Goal: Task Accomplishment & Management: Manage account settings

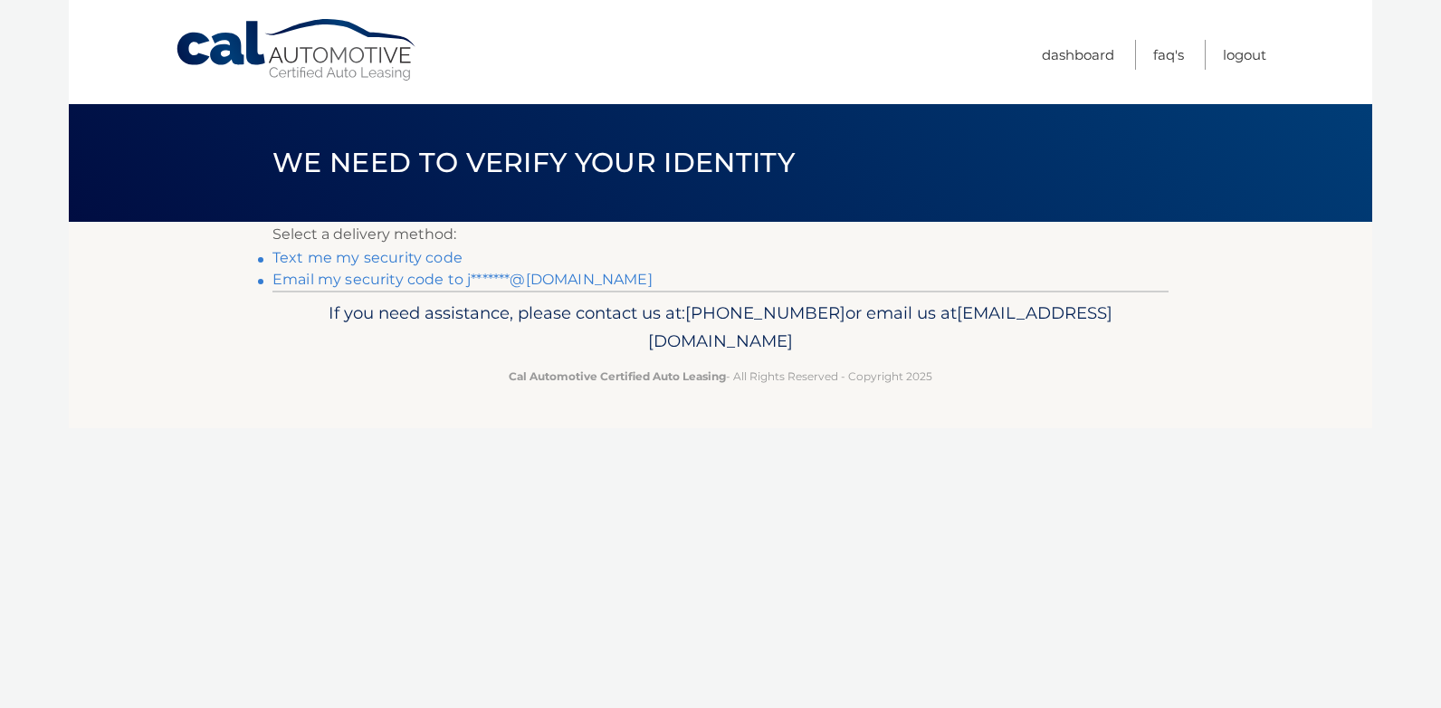
click at [376, 259] on link "Text me my security code" at bounding box center [367, 257] width 190 height 17
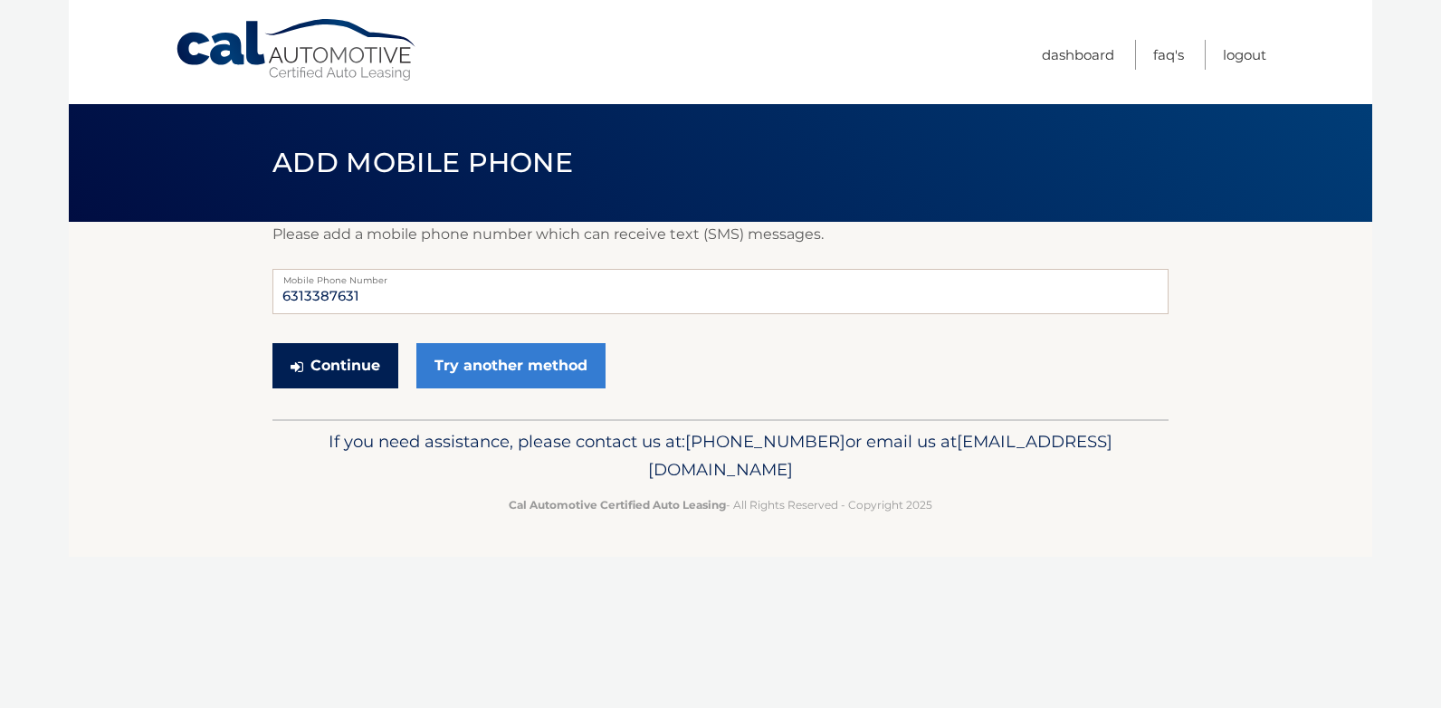
click at [337, 364] on button "Continue" at bounding box center [335, 365] width 126 height 45
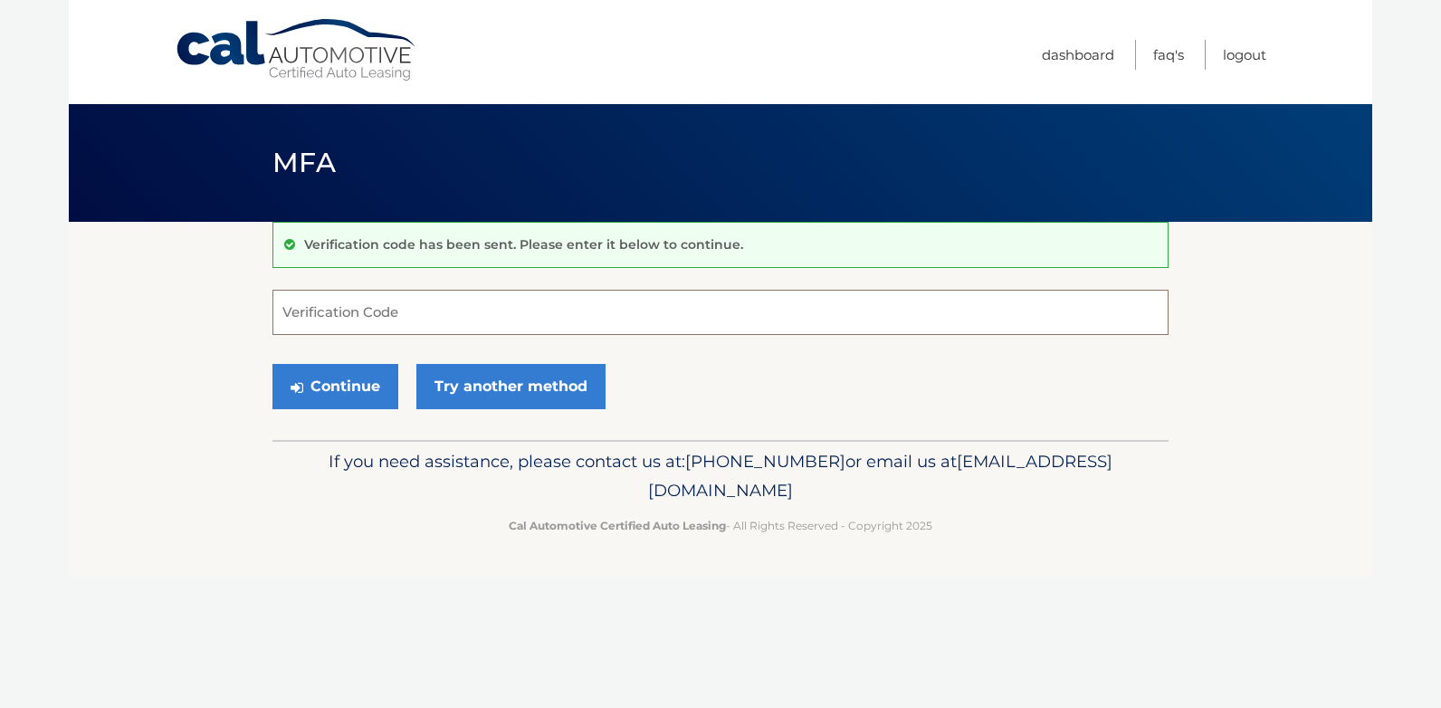
click at [297, 321] on input "Verification Code" at bounding box center [720, 312] width 896 height 45
type input "550633"
click at [343, 394] on button "Continue" at bounding box center [335, 386] width 126 height 45
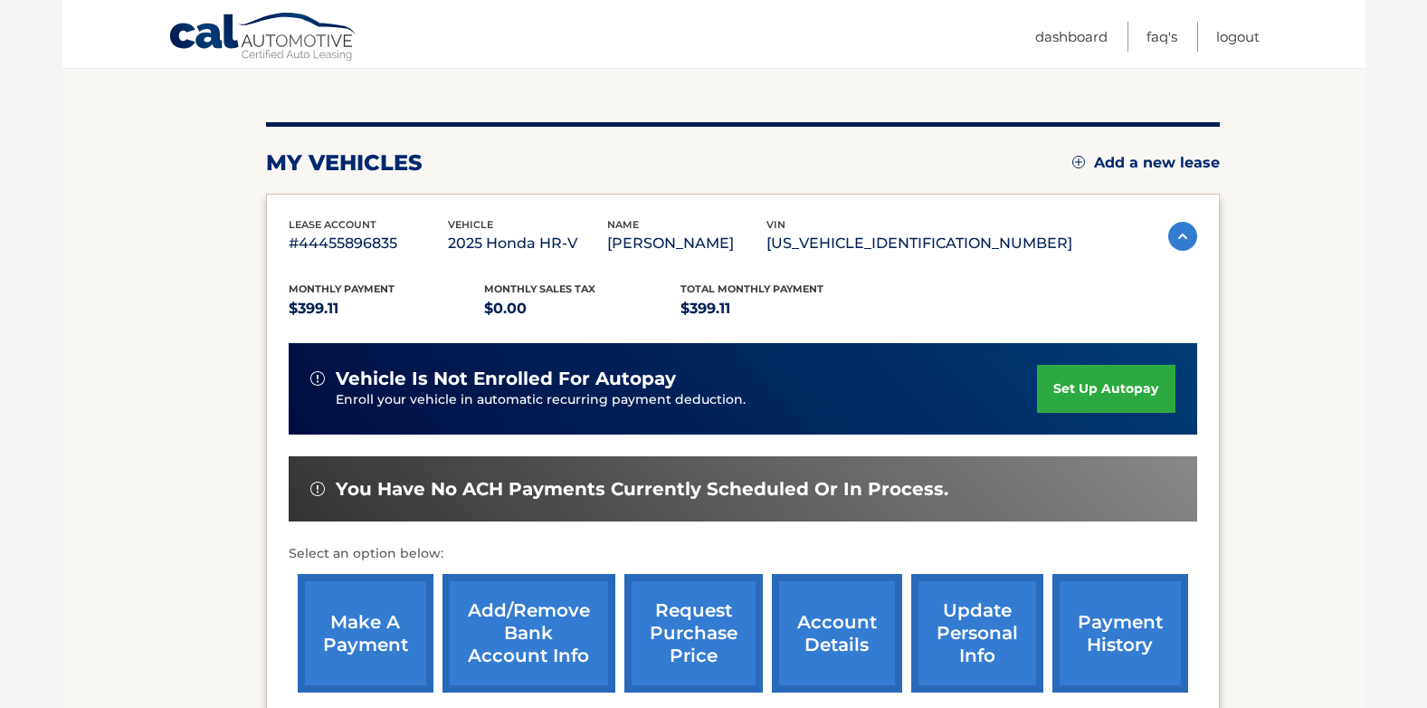
scroll to position [256, 0]
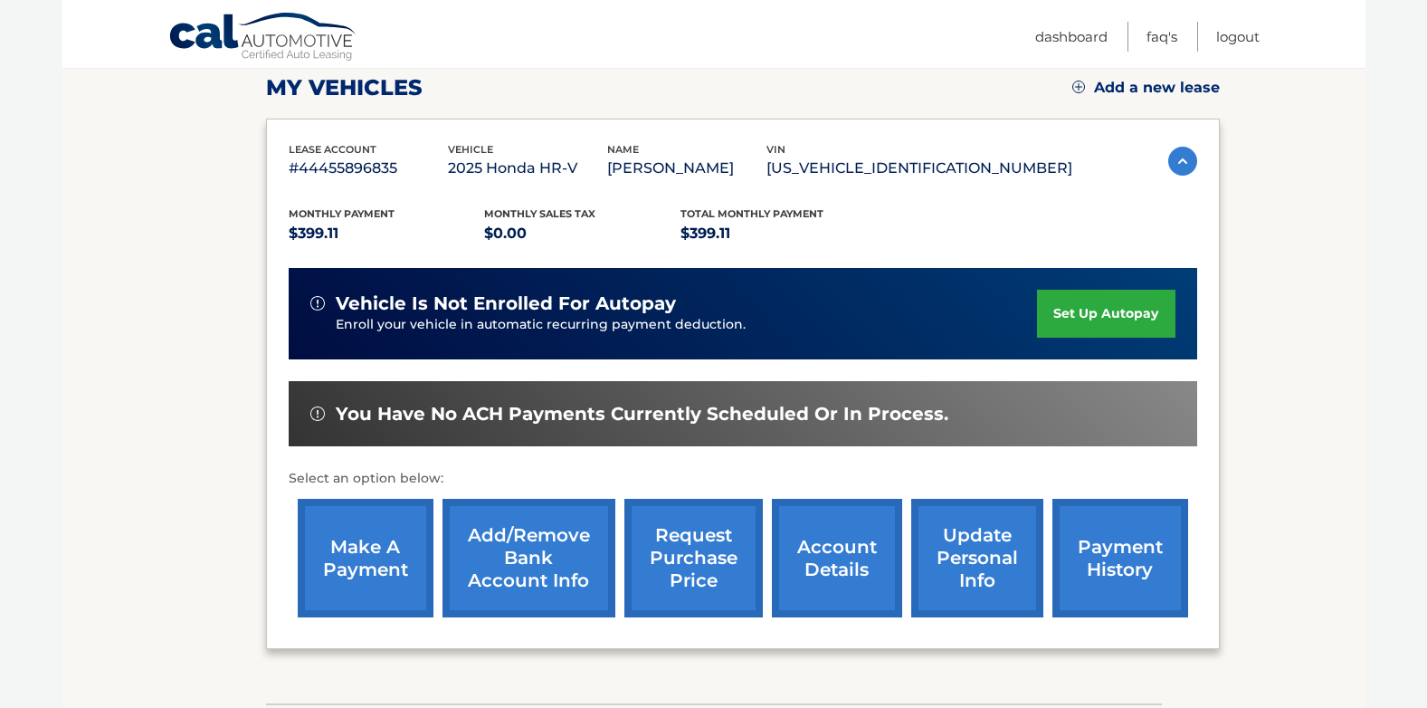
click at [377, 591] on link "make a payment" at bounding box center [366, 558] width 136 height 119
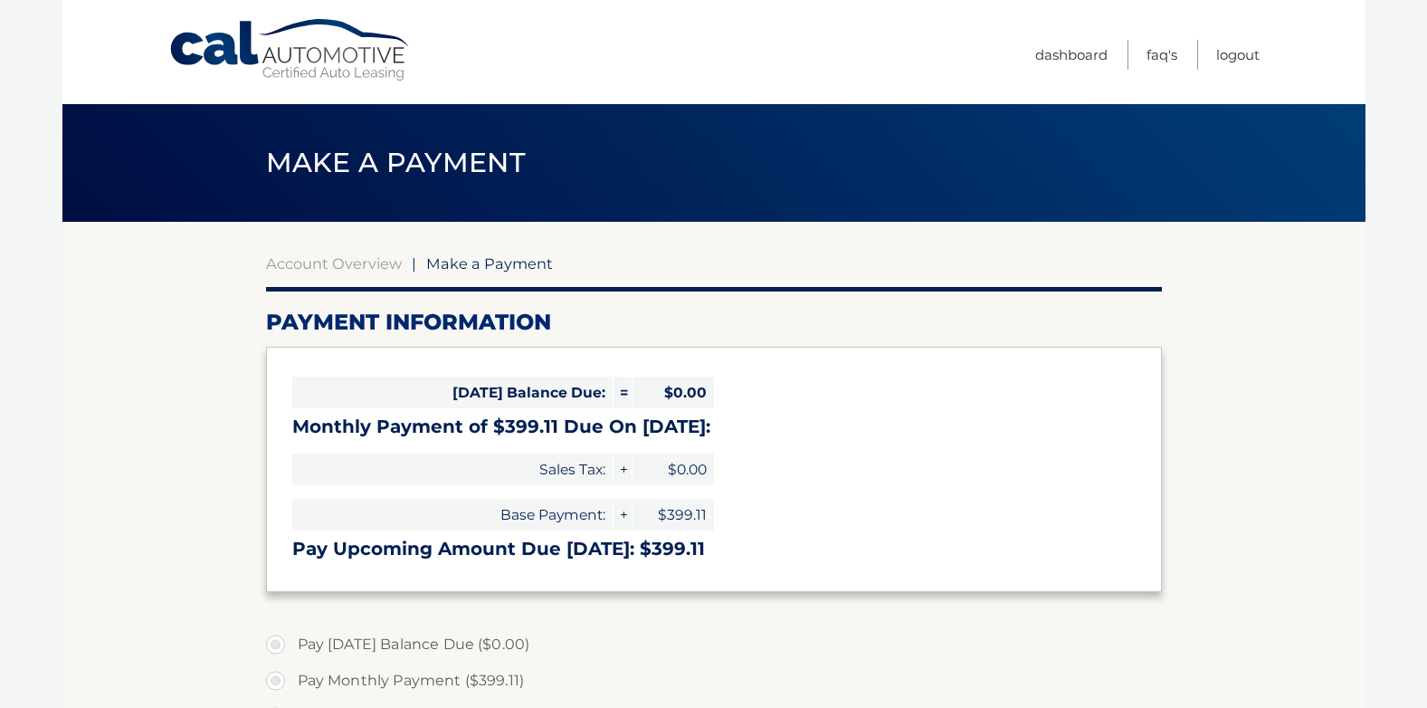
select select "YTk4ODAwODItY2IwMC00MTA1LTk2ODAtMDI1NDhlZWI1MDE2"
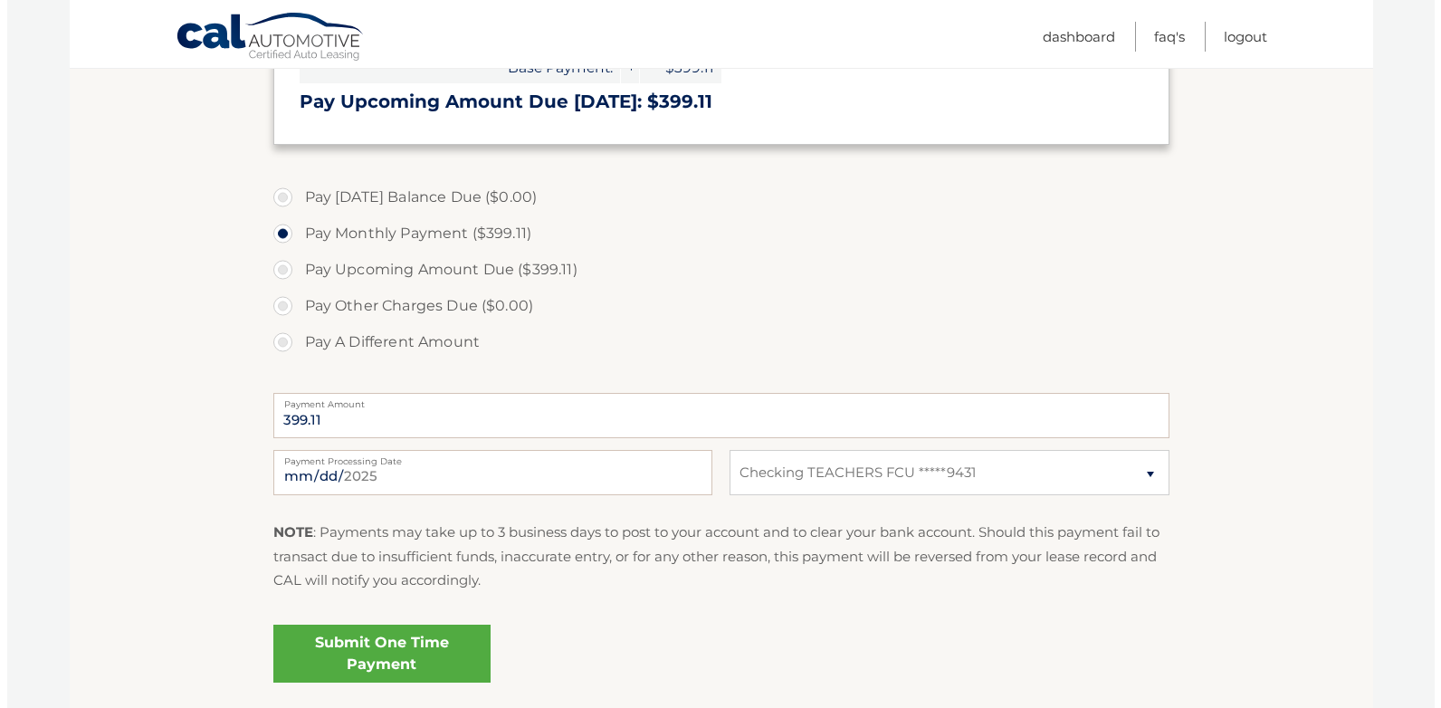
scroll to position [478, 0]
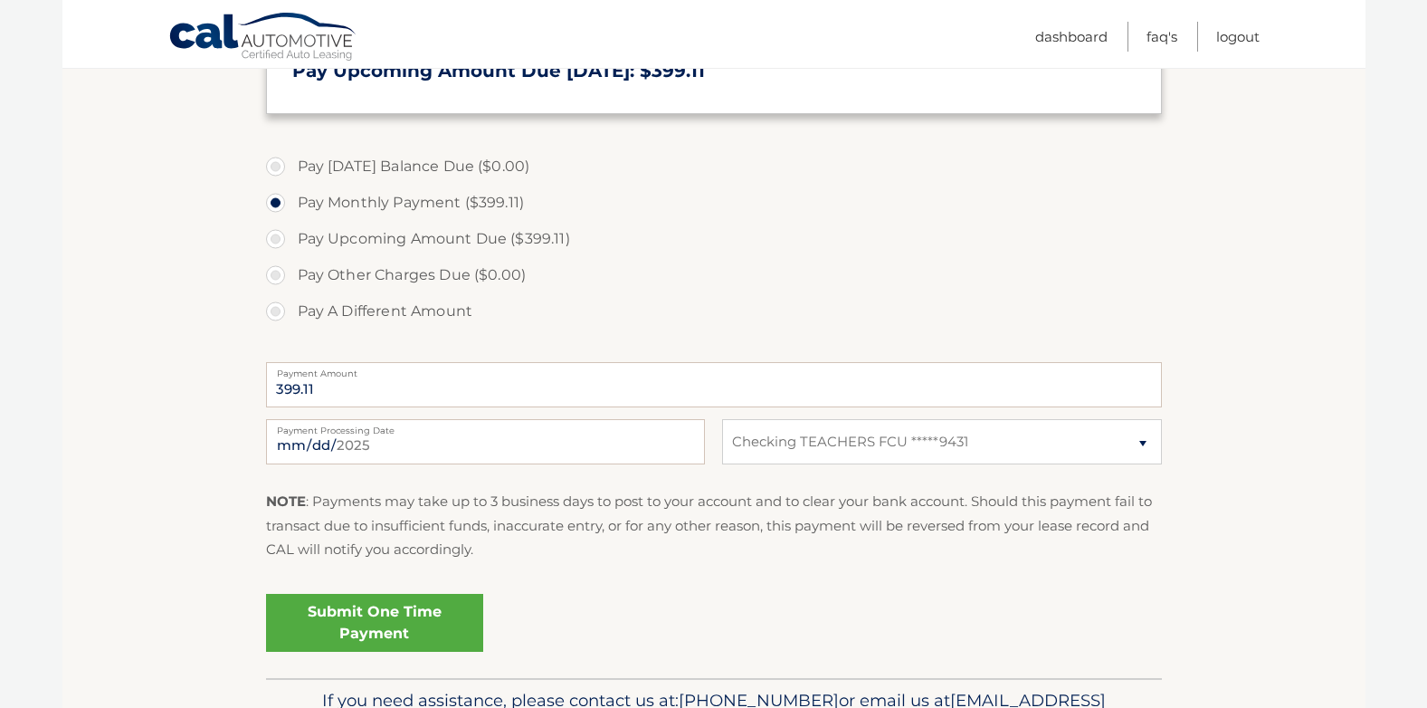
click at [388, 631] on link "Submit One Time Payment" at bounding box center [374, 623] width 217 height 58
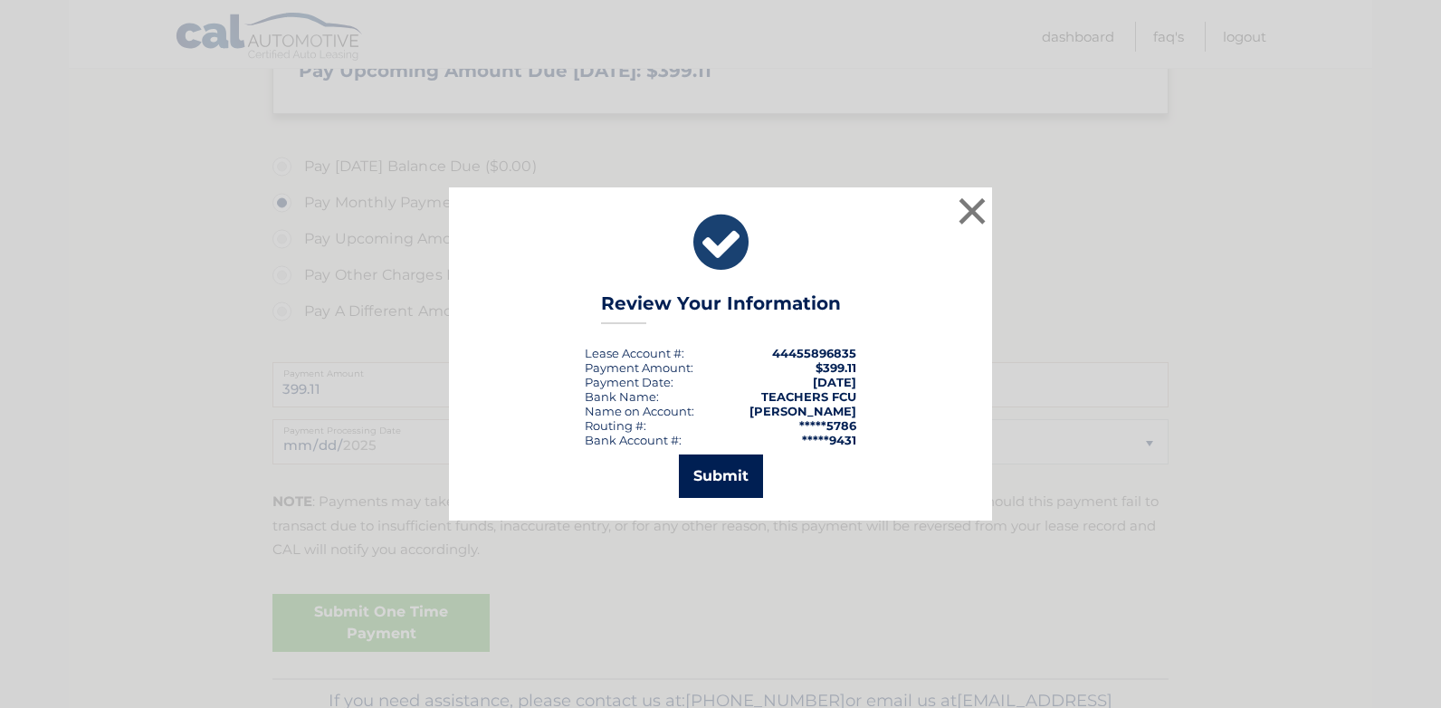
click at [723, 478] on button "Submit" at bounding box center [721, 475] width 84 height 43
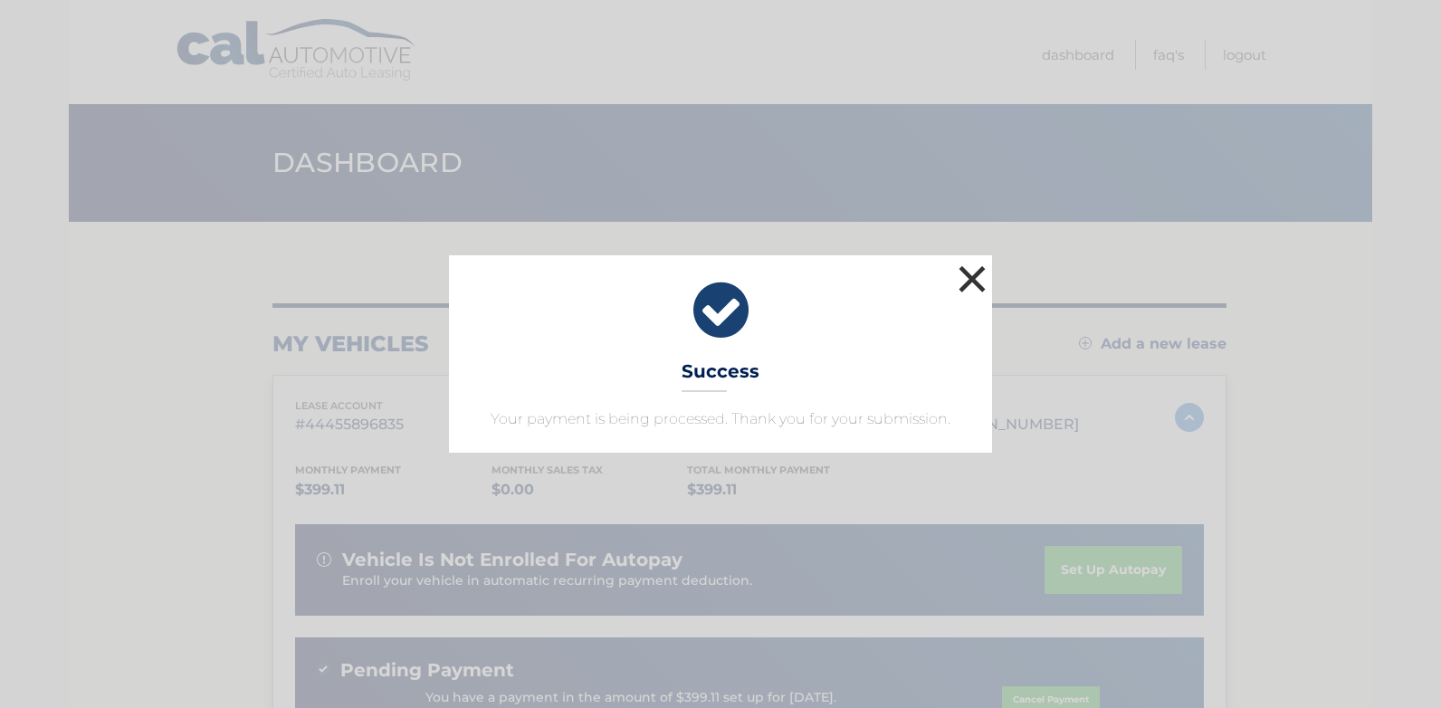
click at [974, 279] on button "×" at bounding box center [972, 279] width 36 height 36
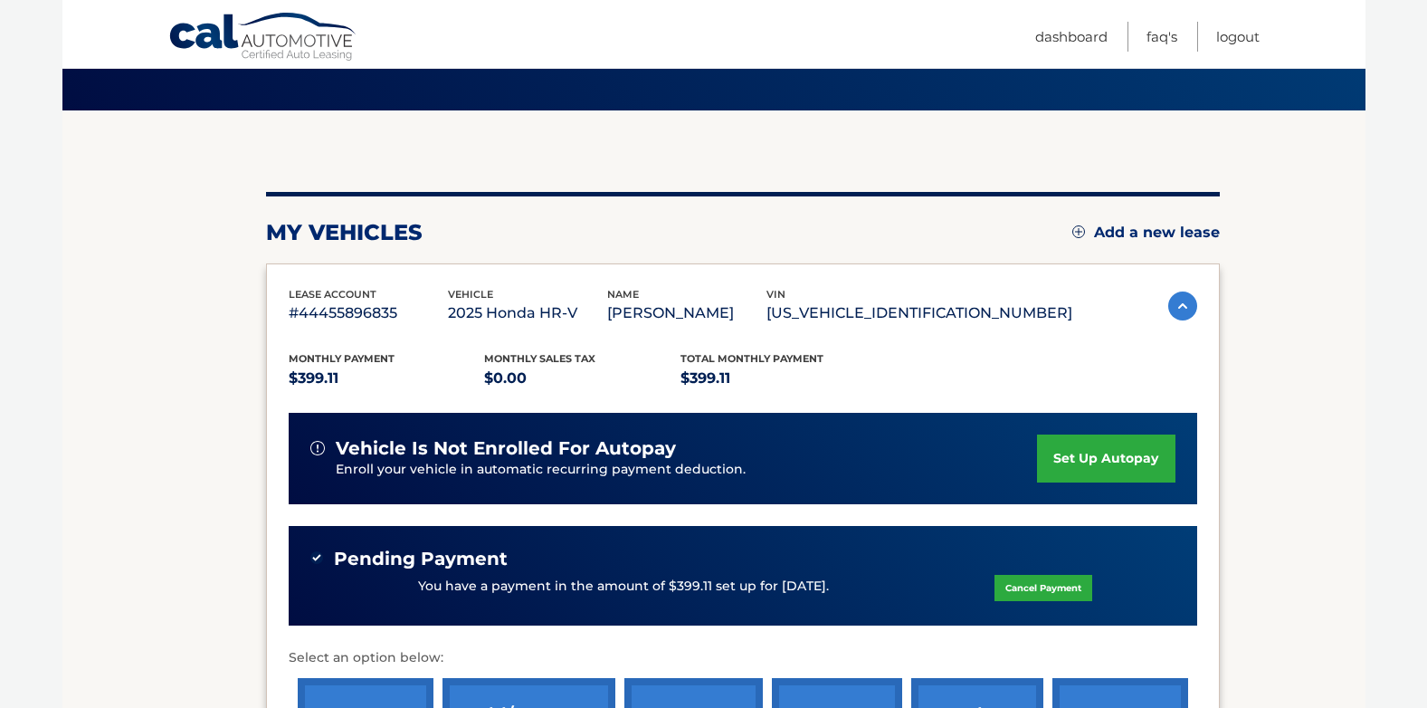
scroll to position [116, 0]
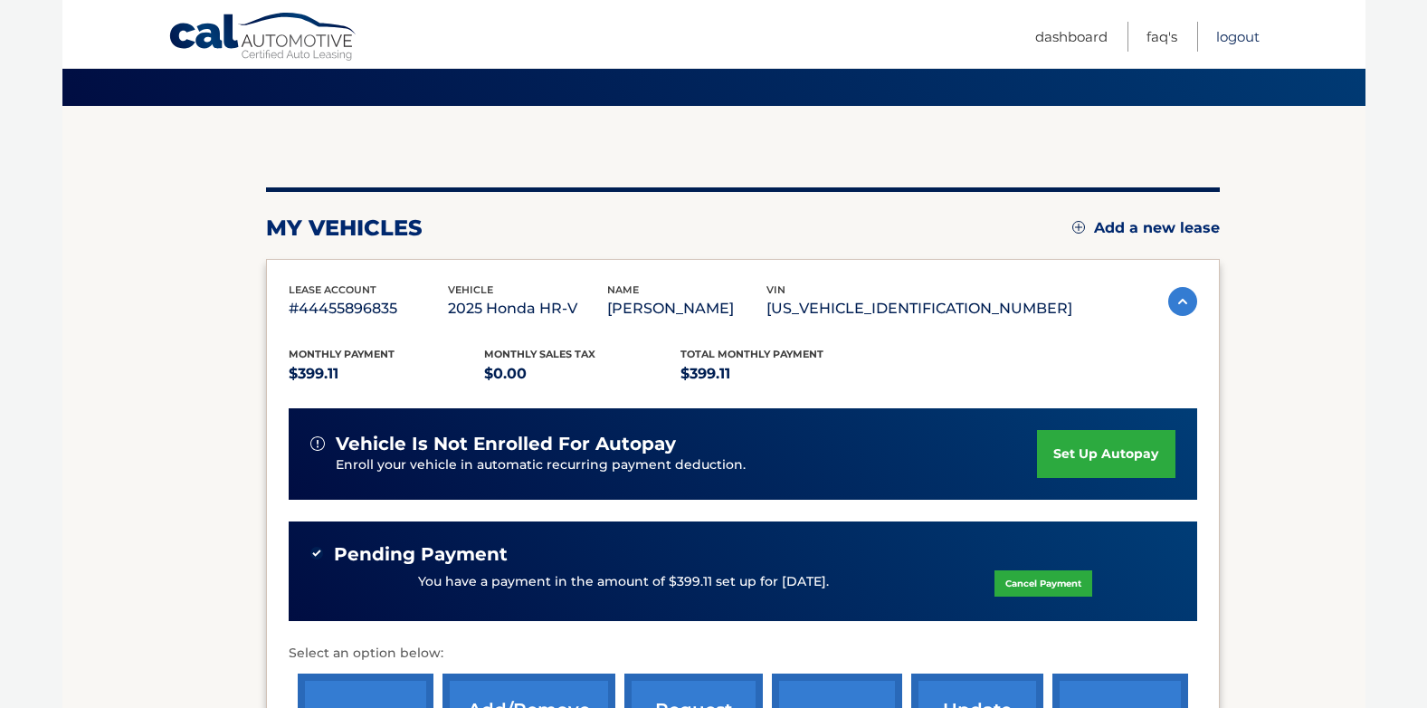
click at [1233, 40] on link "Logout" at bounding box center [1237, 37] width 43 height 30
